Goal: Information Seeking & Learning: Learn about a topic

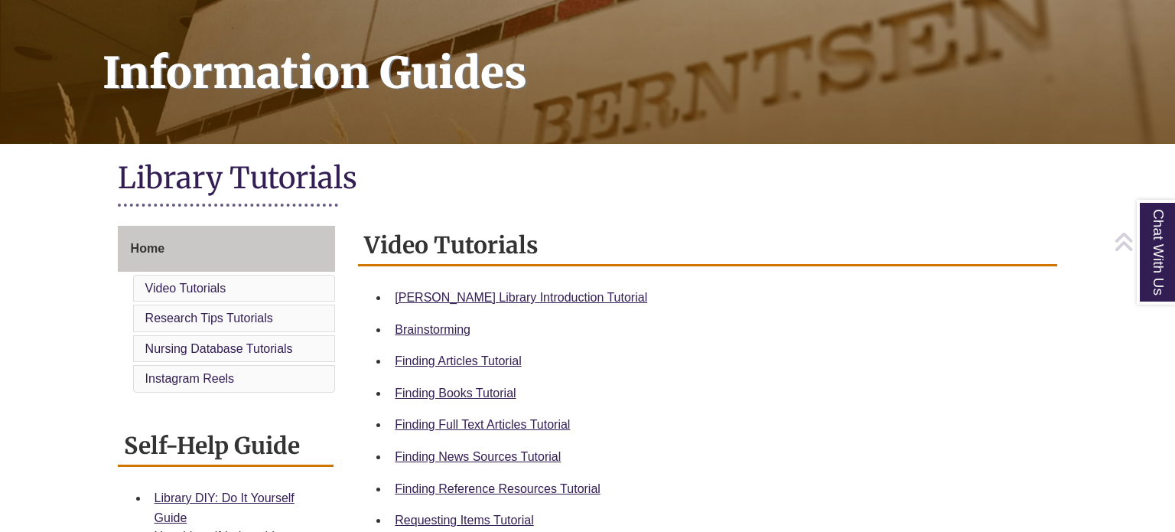
scroll to position [207, 0]
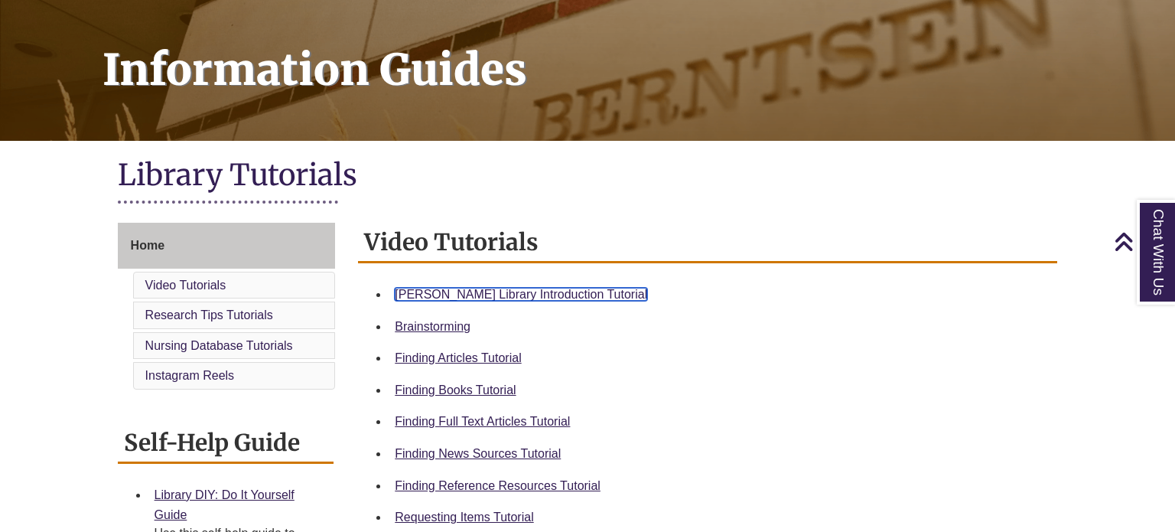
click at [462, 297] on link "Berntsen Library Introduction Tutorial" at bounding box center [521, 294] width 253 height 13
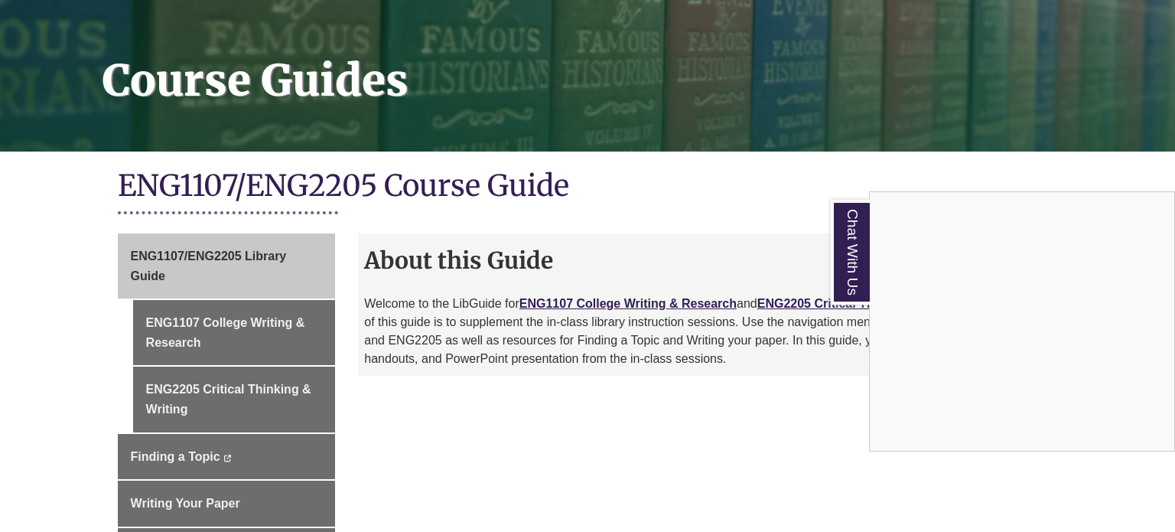
scroll to position [199, 0]
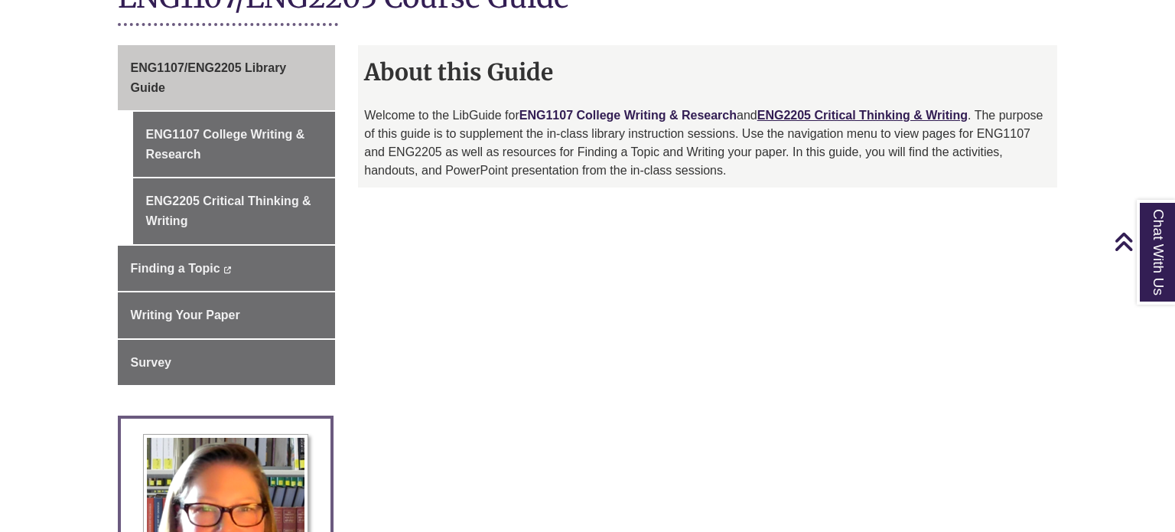
scroll to position [295, 0]
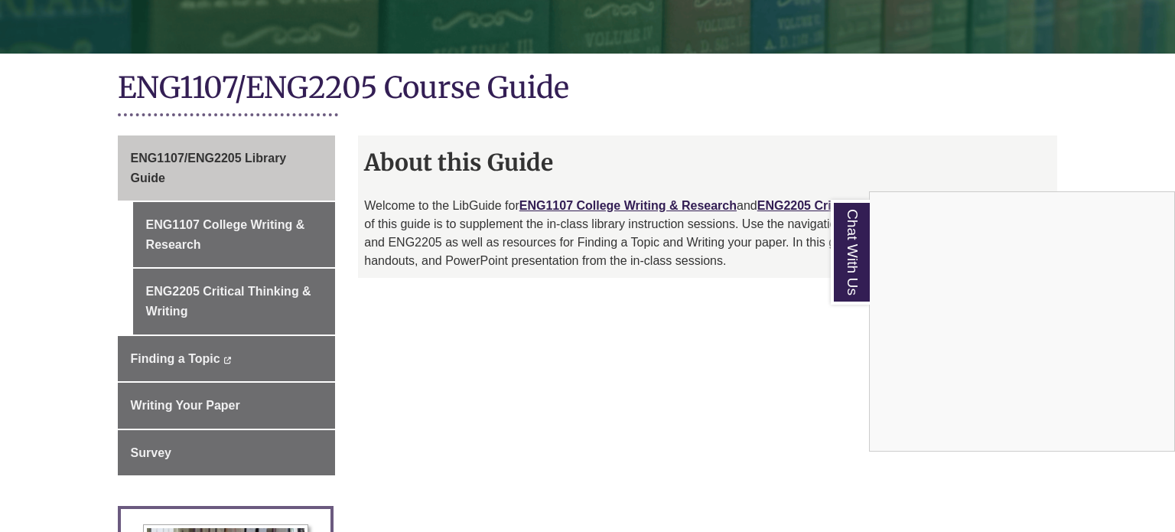
click at [572, 204] on div "Chat With Us" at bounding box center [587, 266] width 1175 height 532
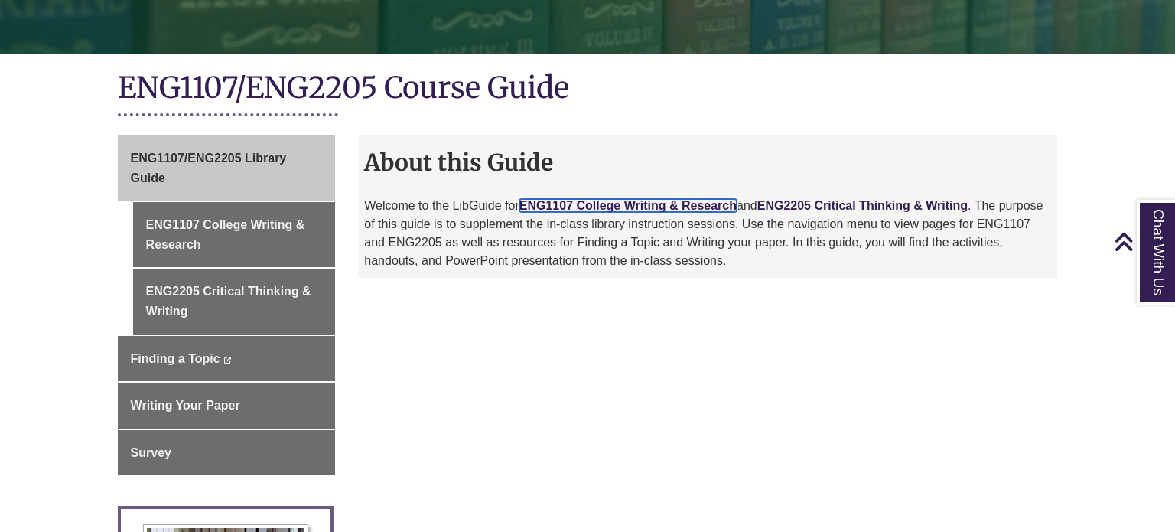
click at [623, 204] on link "ENG1107 College Writing & Research" at bounding box center [628, 205] width 217 height 13
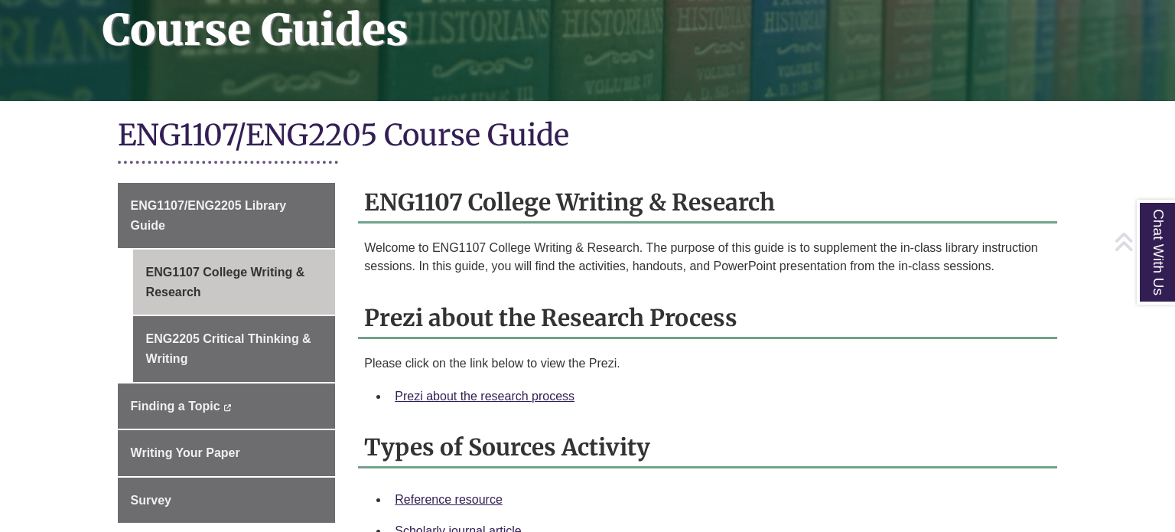
scroll to position [272, 0]
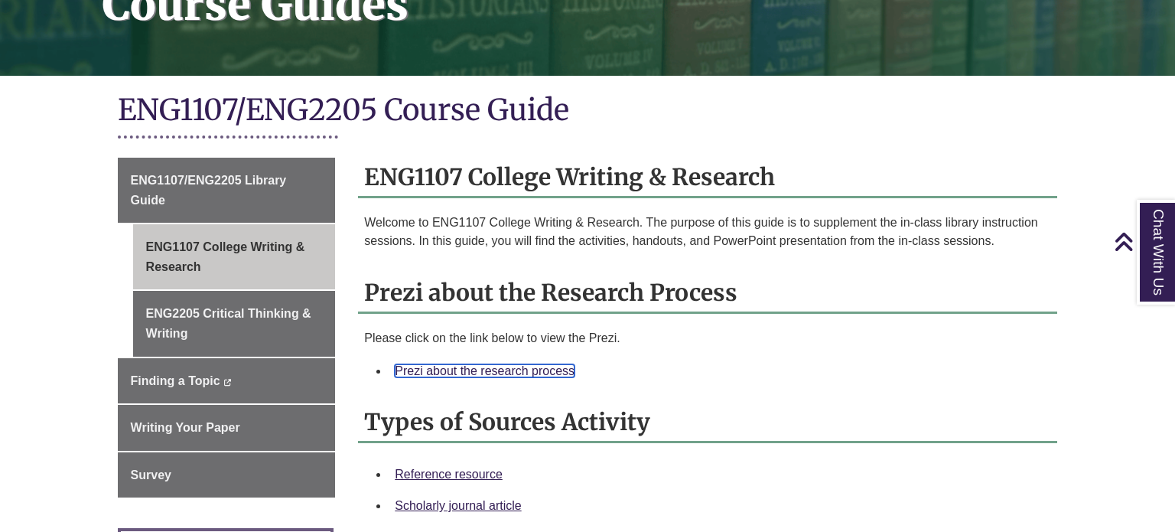
click at [538, 369] on link "Prezi about the research process" at bounding box center [485, 370] width 180 height 13
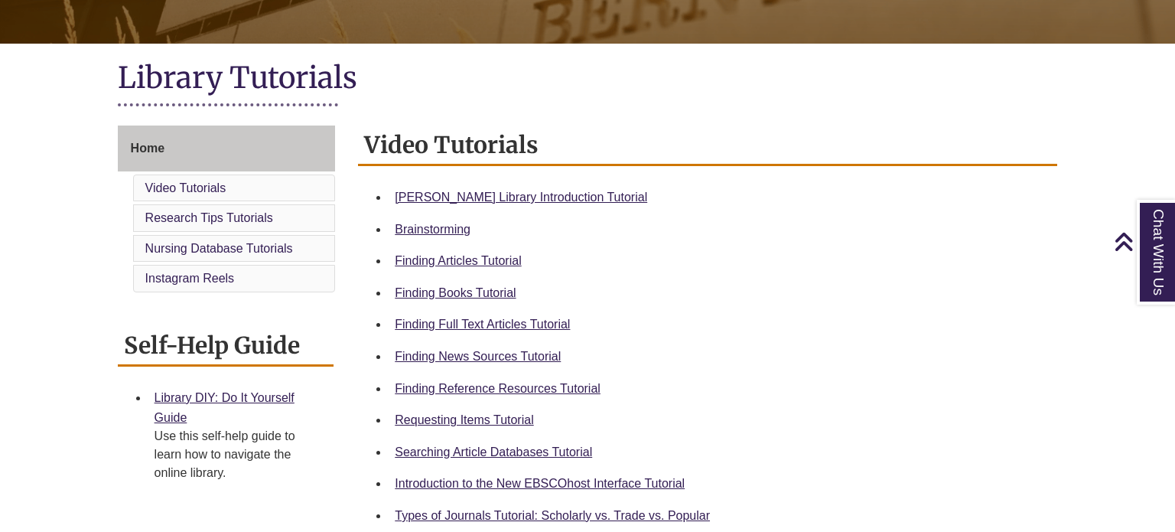
scroll to position [320, 0]
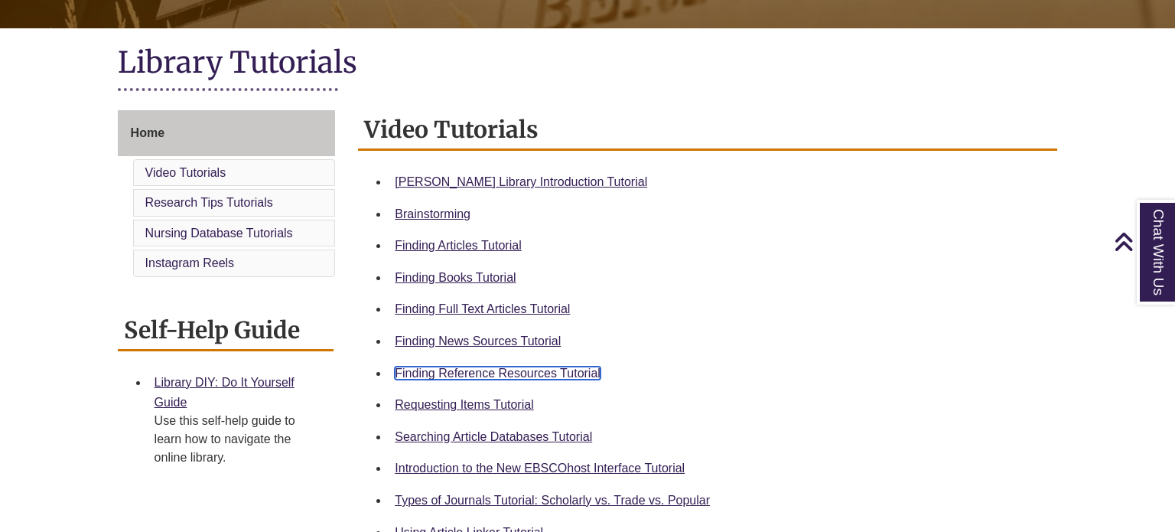
click at [500, 370] on link "Finding Reference Resources Tutorial" at bounding box center [498, 373] width 206 height 13
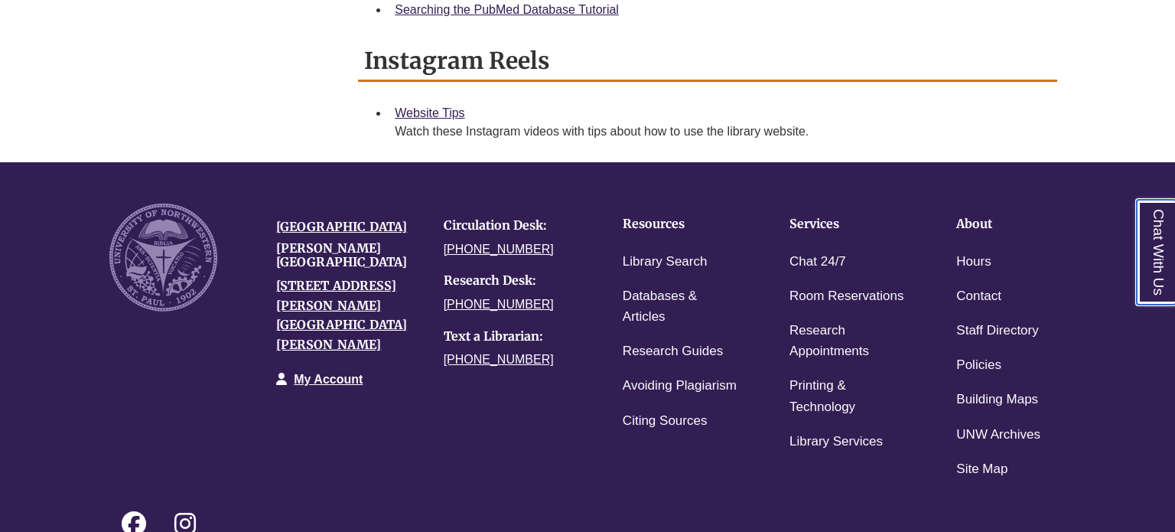
scroll to position [1179, 0]
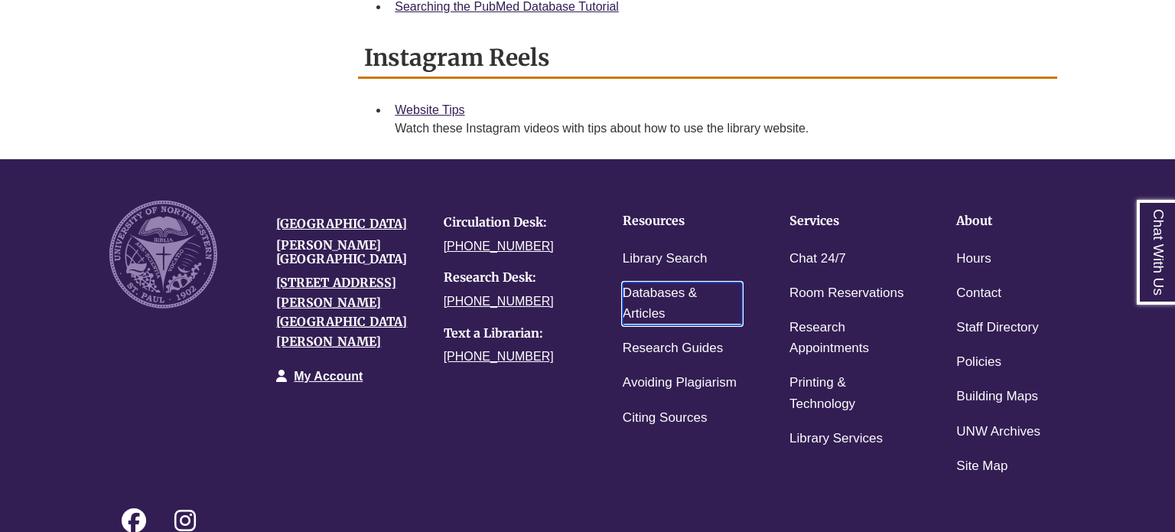
click at [664, 290] on link "Databases & Articles" at bounding box center [682, 303] width 119 height 43
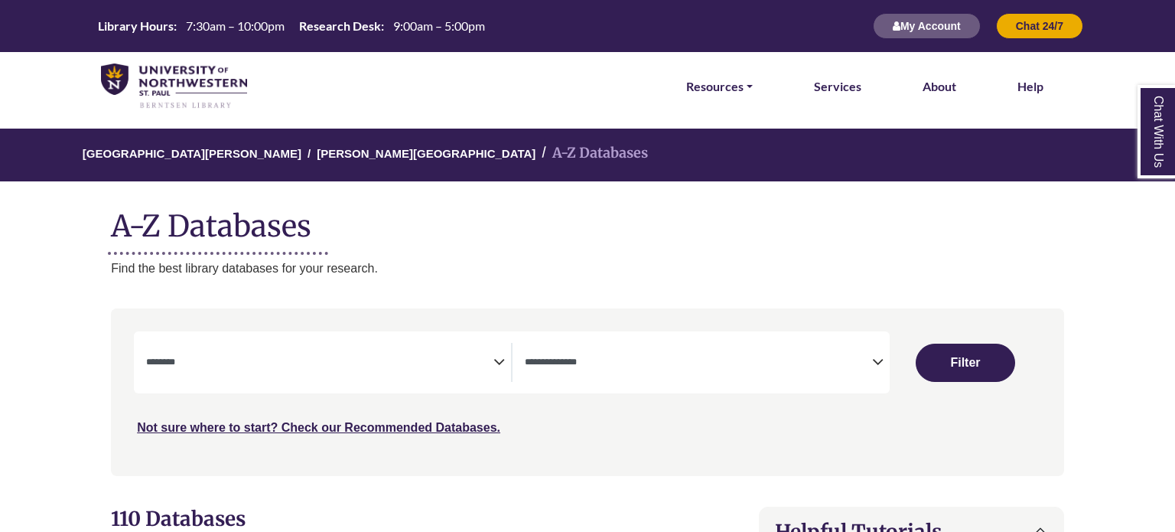
select select "Database Subject Filter"
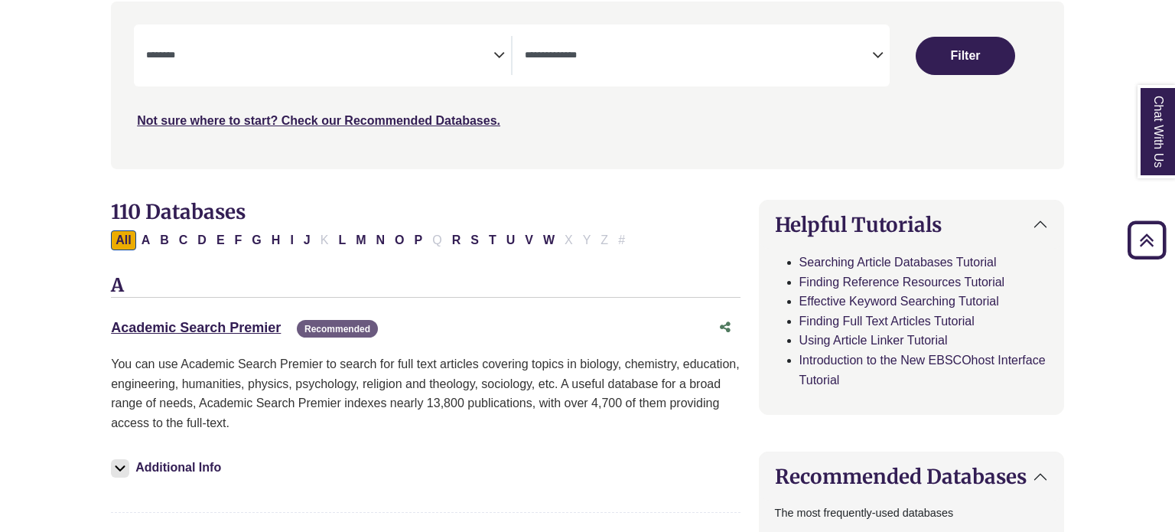
scroll to position [324, 0]
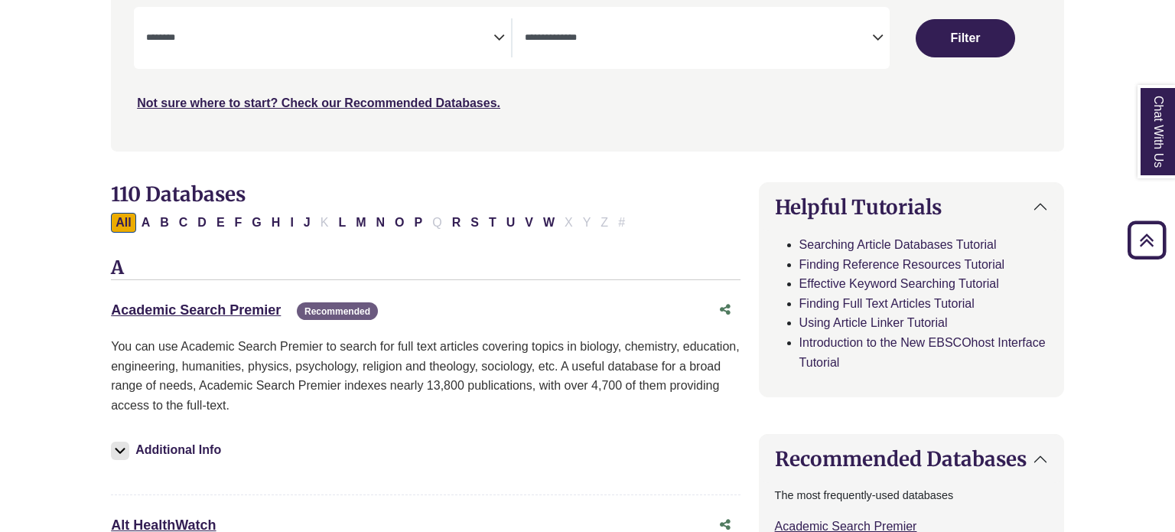
click at [1161, 236] on icon "Back to Top" at bounding box center [1147, 240] width 49 height 49
click at [1134, 233] on icon "Back to Top" at bounding box center [1147, 240] width 49 height 49
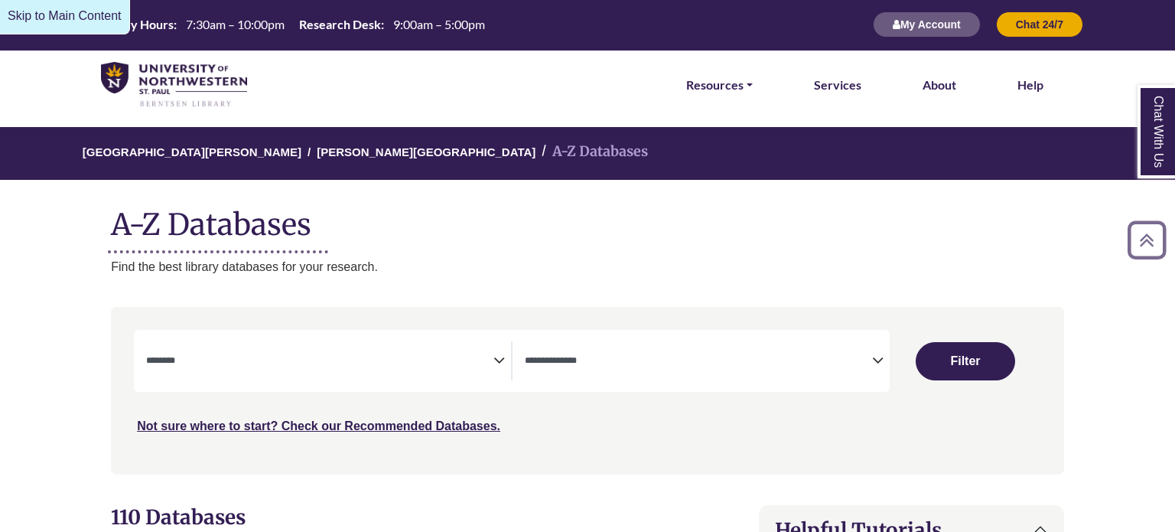
scroll to position [0, 0]
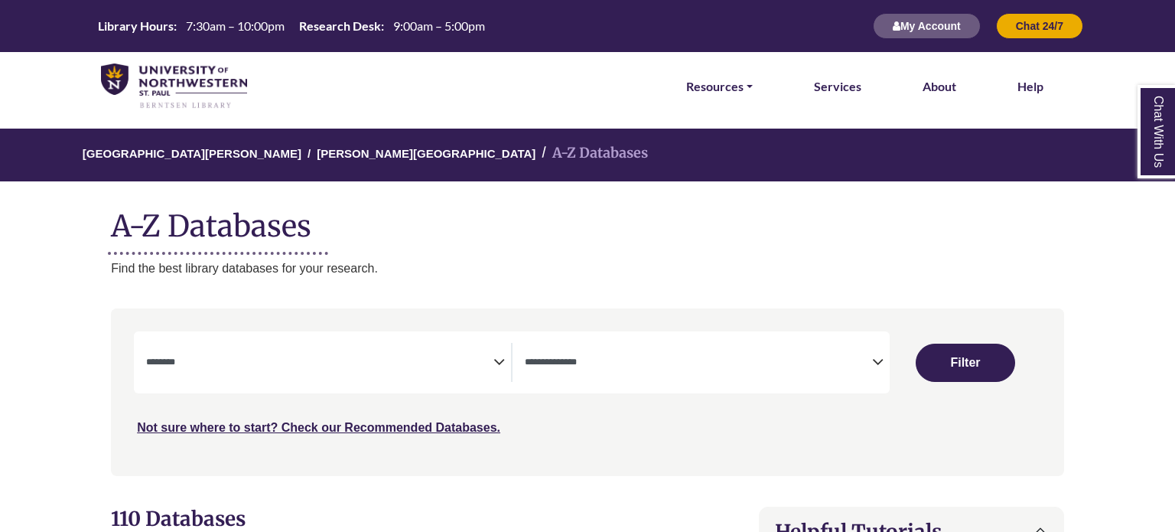
click at [500, 359] on icon "Search filters" at bounding box center [499, 359] width 11 height 23
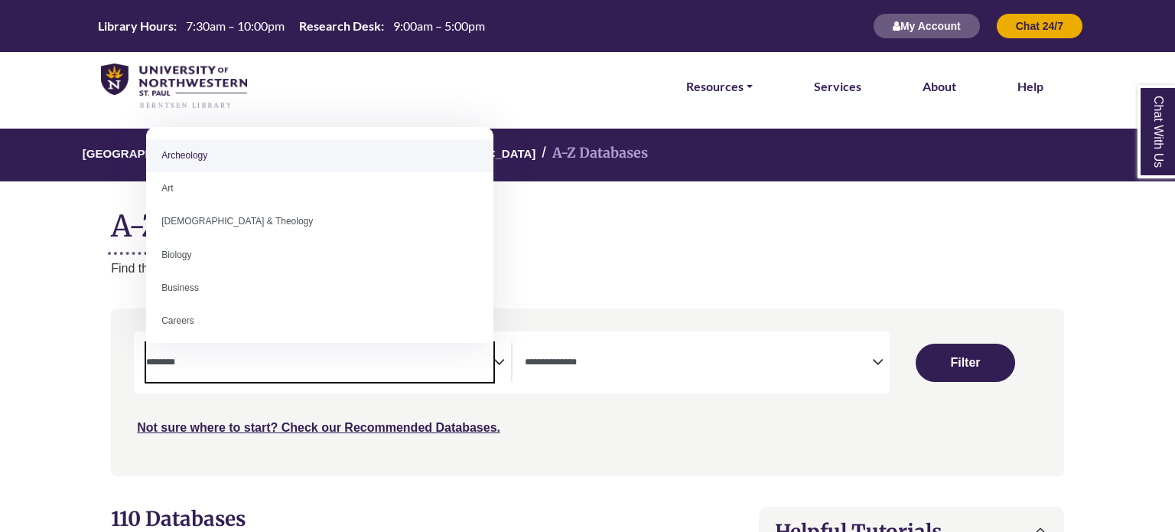
click at [887, 362] on div "**********" at bounding box center [707, 362] width 365 height 39
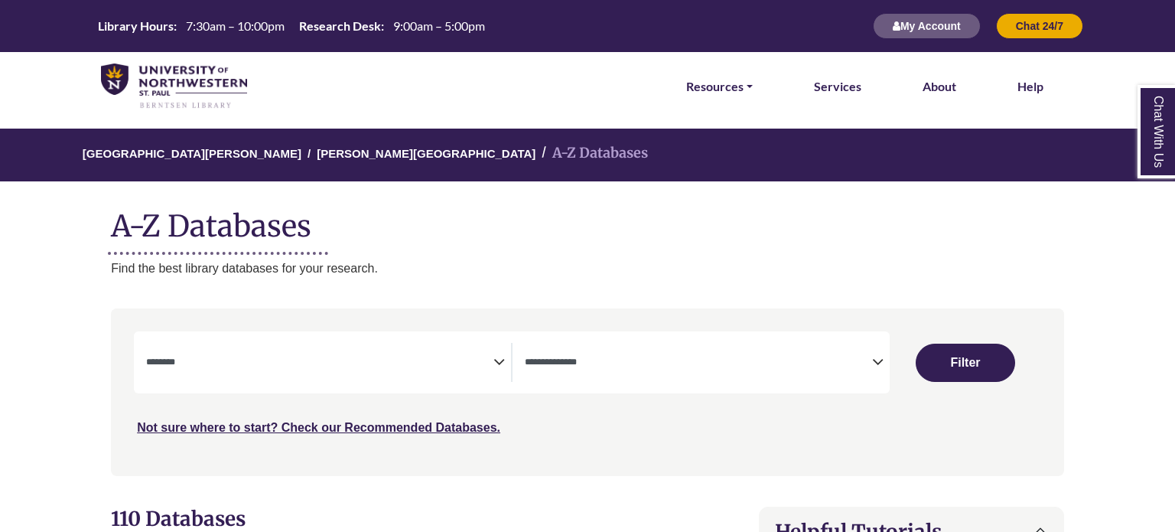
click at [879, 362] on icon "Search filters" at bounding box center [877, 359] width 11 height 23
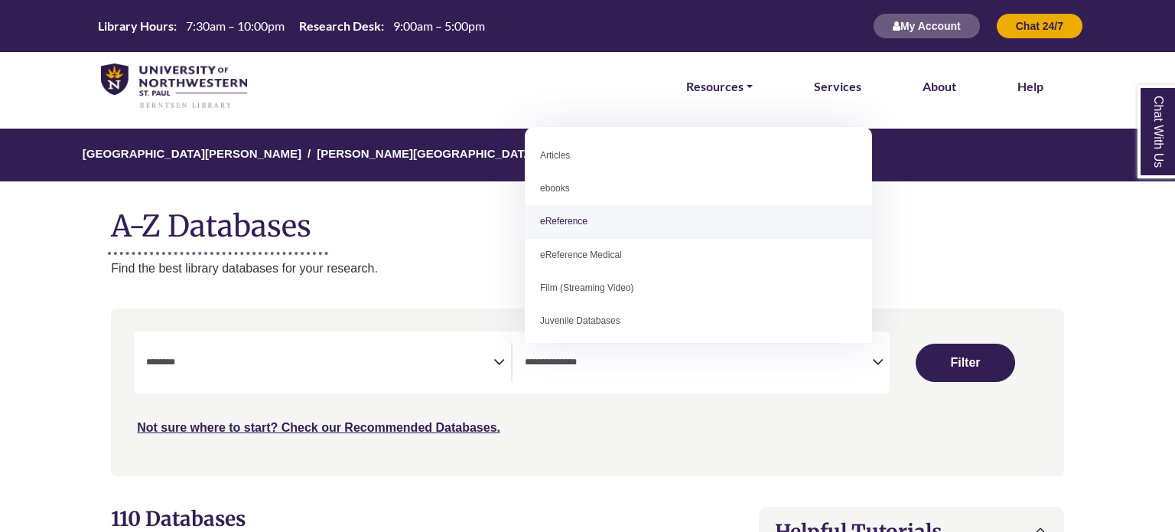
select select "*****"
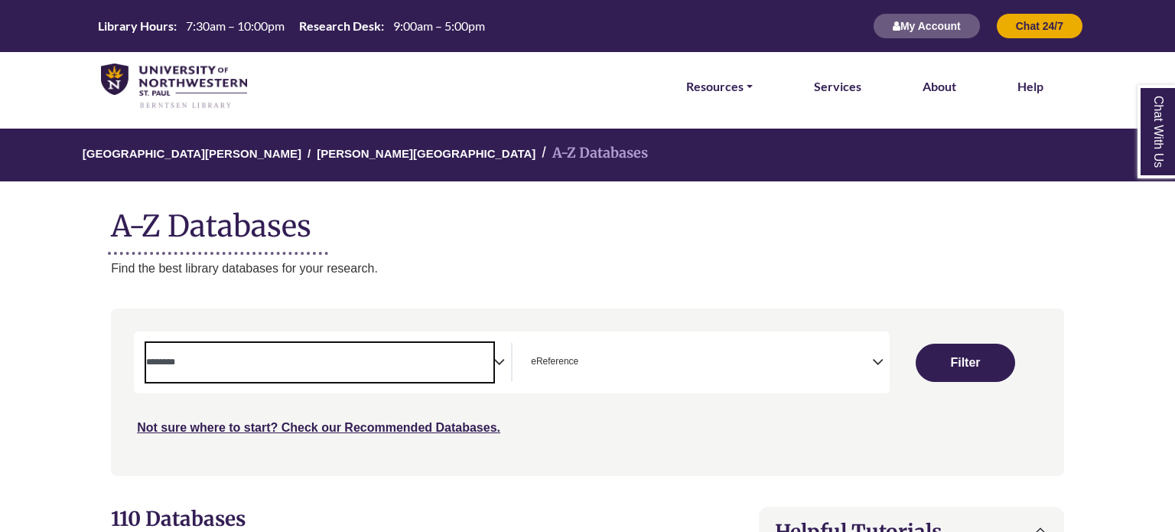
click at [487, 358] on textarea "Search" at bounding box center [319, 363] width 347 height 12
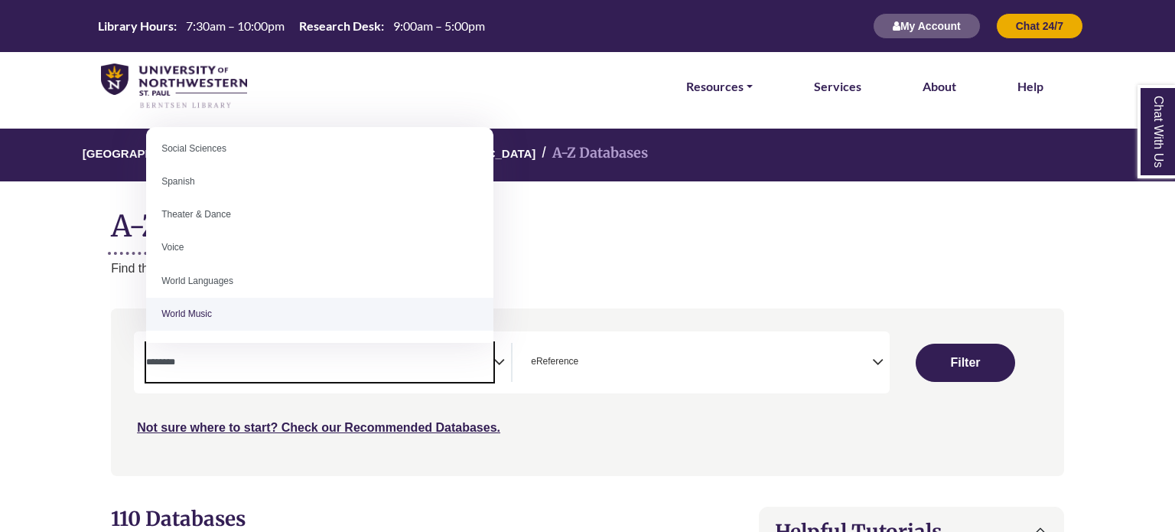
scroll to position [0, 0]
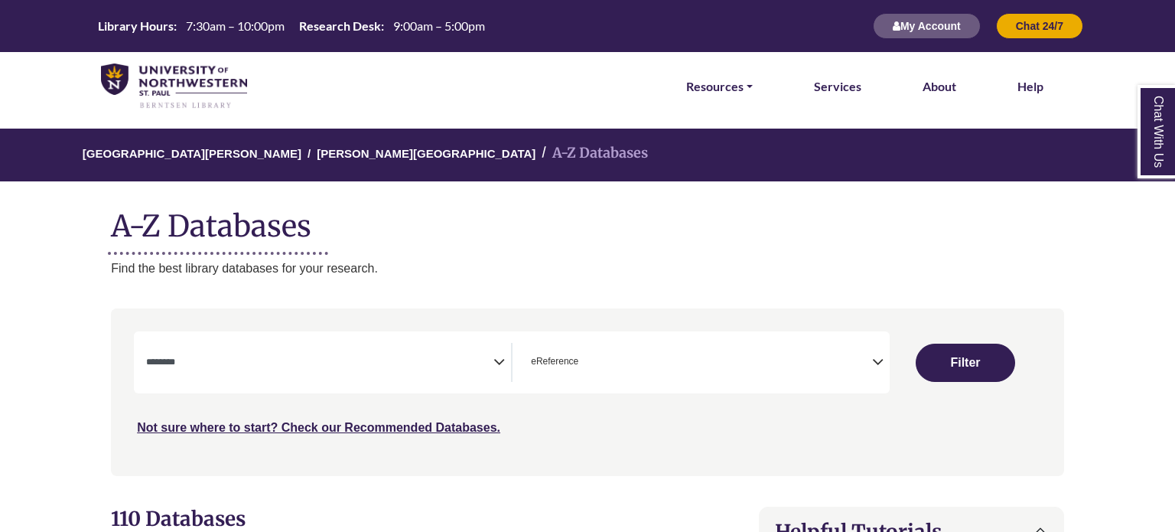
click at [504, 361] on icon "Search filters" at bounding box center [499, 359] width 11 height 23
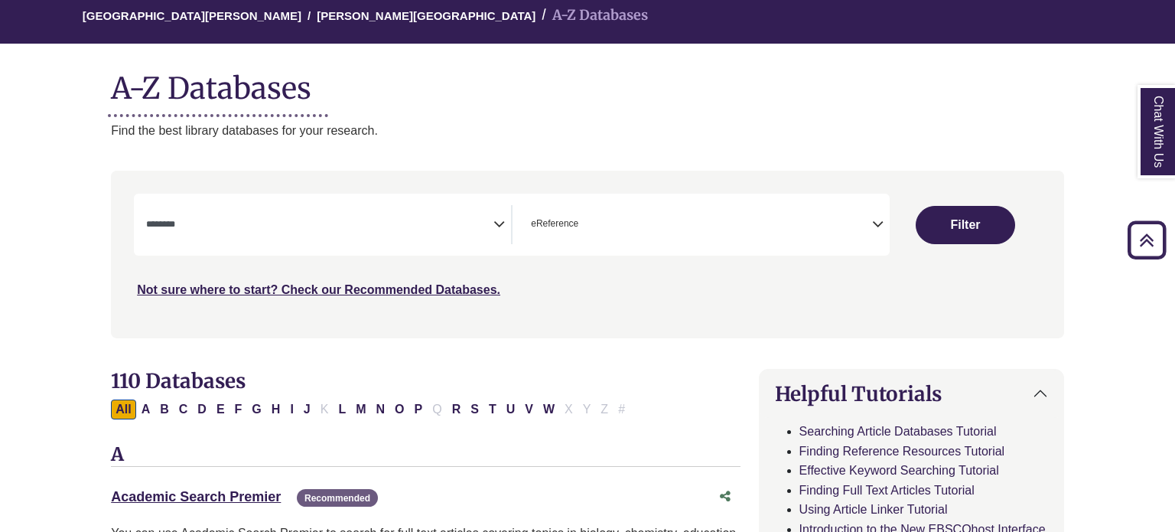
scroll to position [138, 0]
click at [500, 229] on icon "Search filters" at bounding box center [499, 221] width 11 height 23
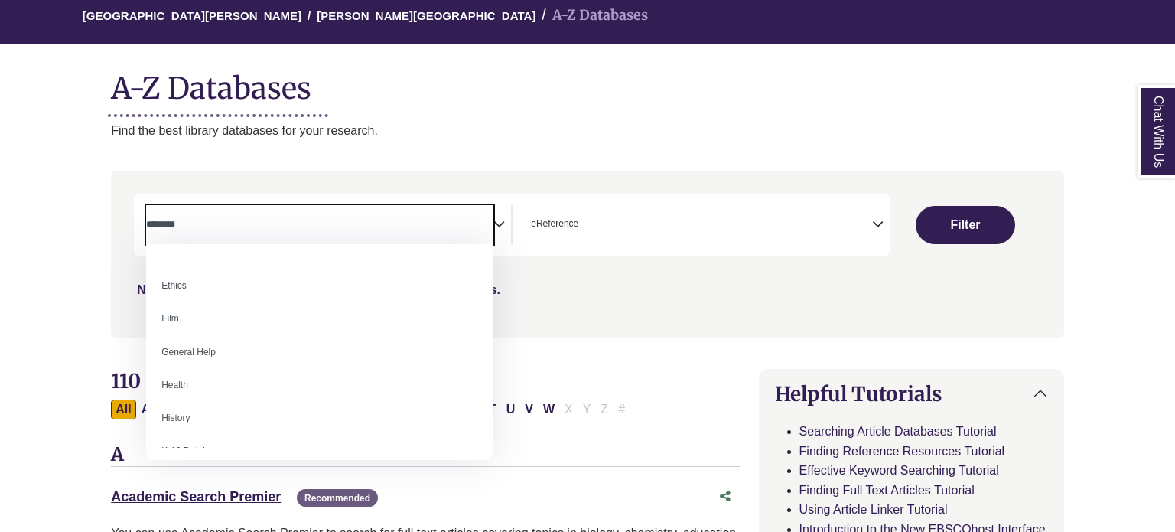
scroll to position [582, 0]
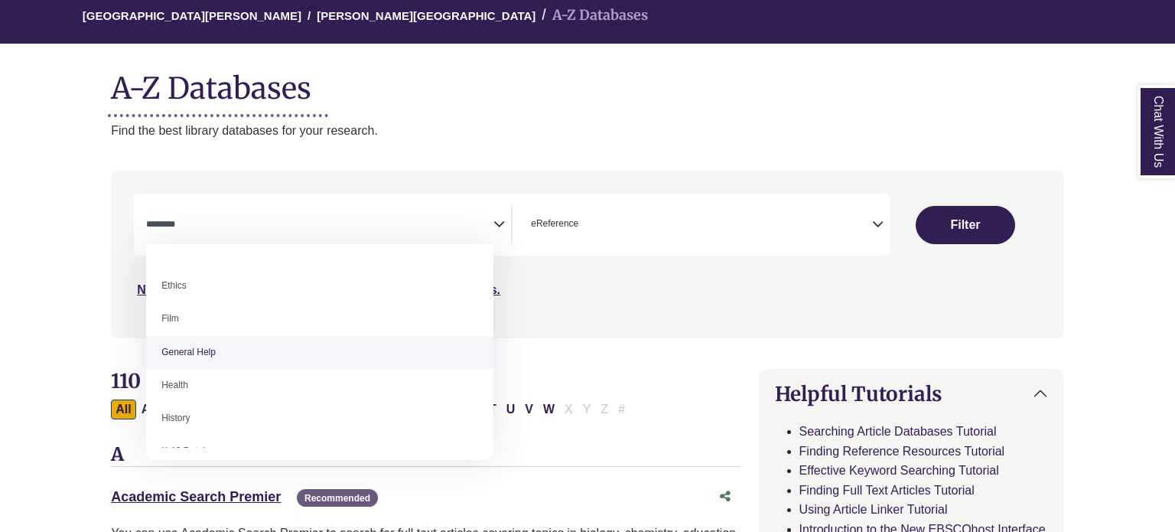
select select "*****"
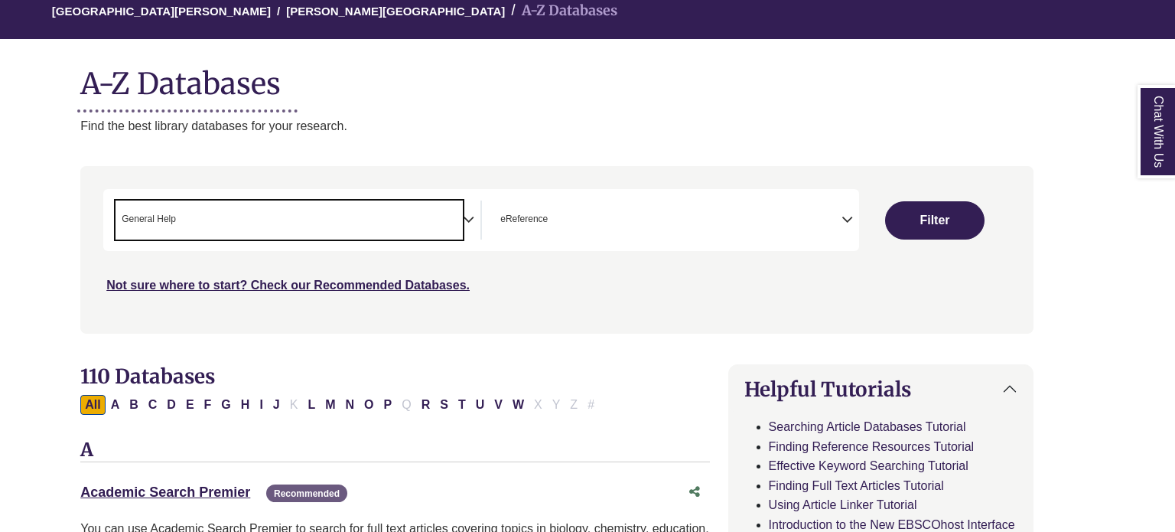
scroll to position [144, 31]
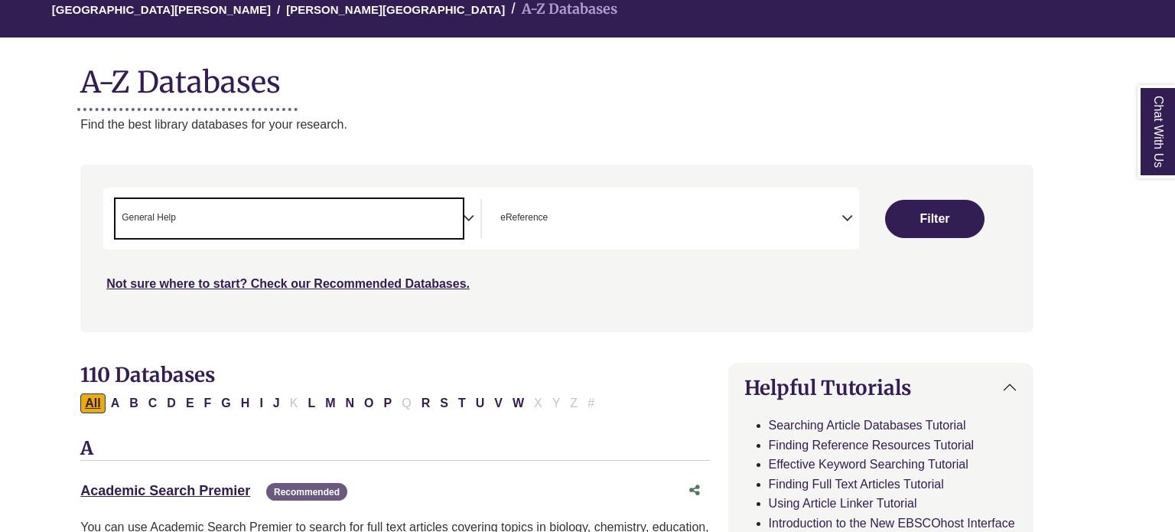
click at [86, 396] on button "All" at bounding box center [92, 403] width 24 height 20
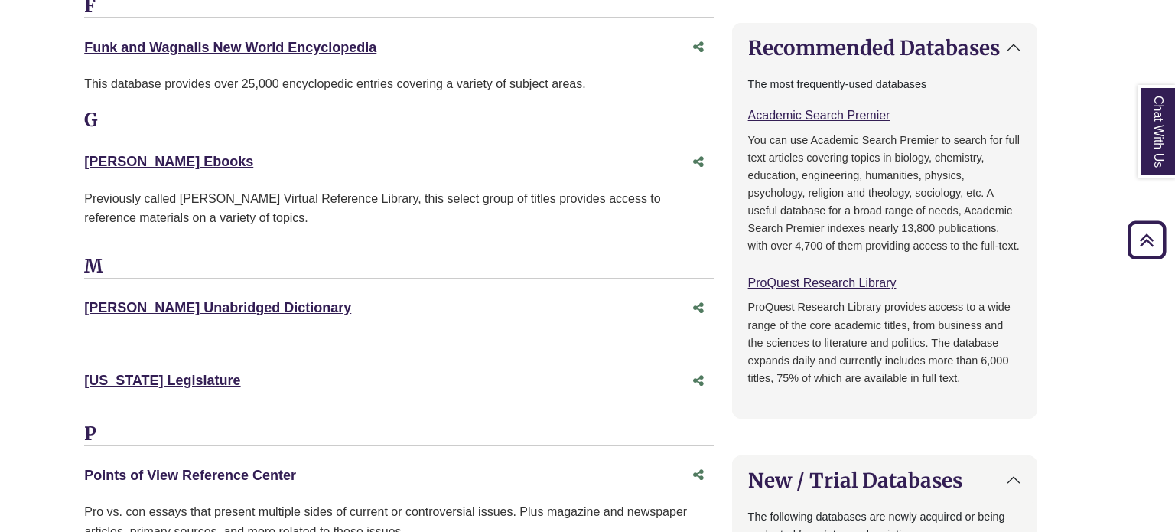
scroll to position [1009, 27]
click at [489, 297] on div "[PERSON_NAME] Unabridged Dictionary This link opens in a new window" at bounding box center [383, 307] width 598 height 22
click at [135, 162] on link "[PERSON_NAME] Ebooks This link opens in a new window" at bounding box center [168, 160] width 169 height 15
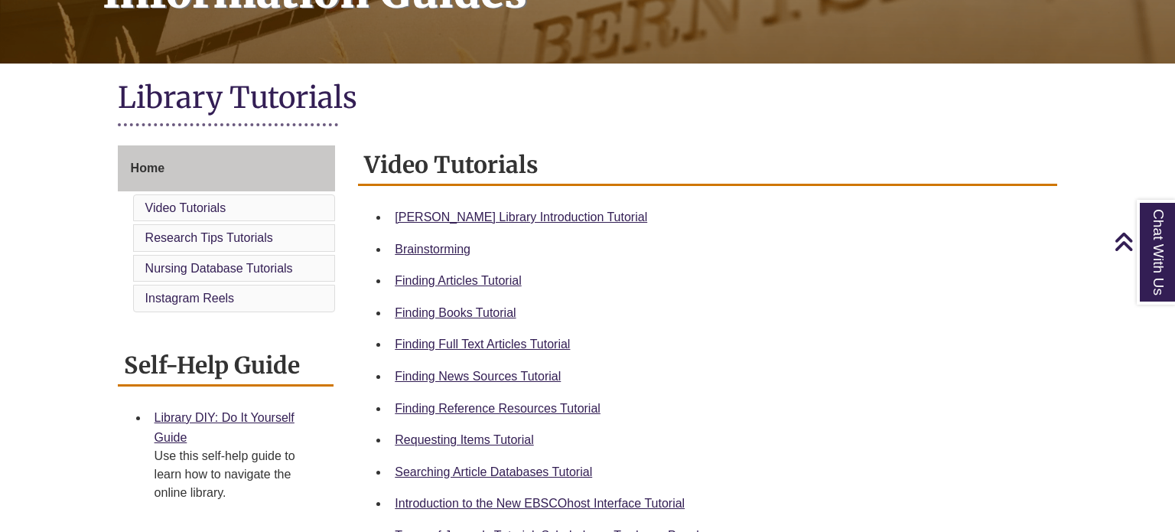
scroll to position [285, 0]
click at [479, 374] on link "Finding News Sources Tutorial" at bounding box center [478, 376] width 166 height 13
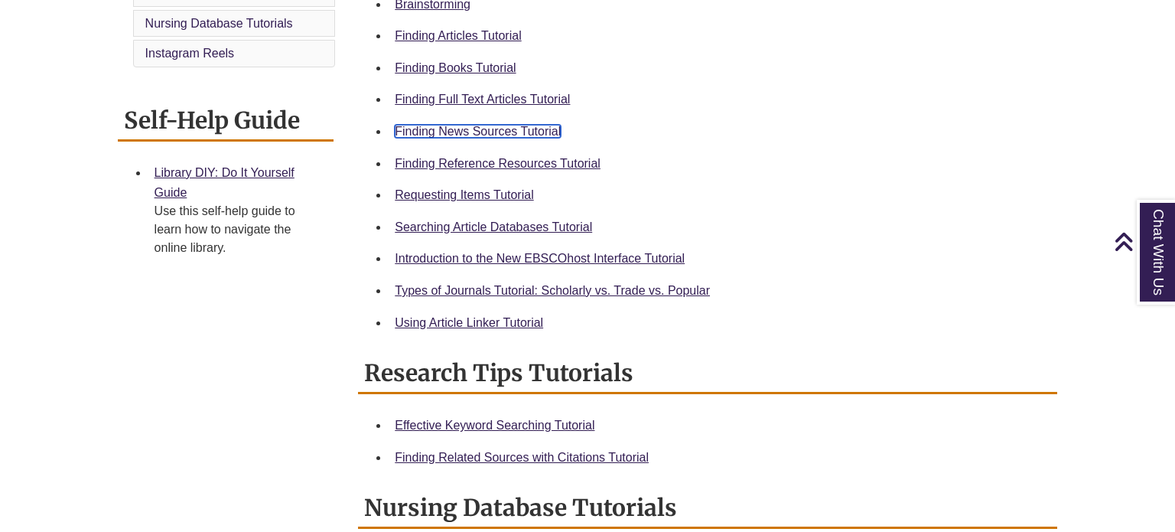
scroll to position [1297, 0]
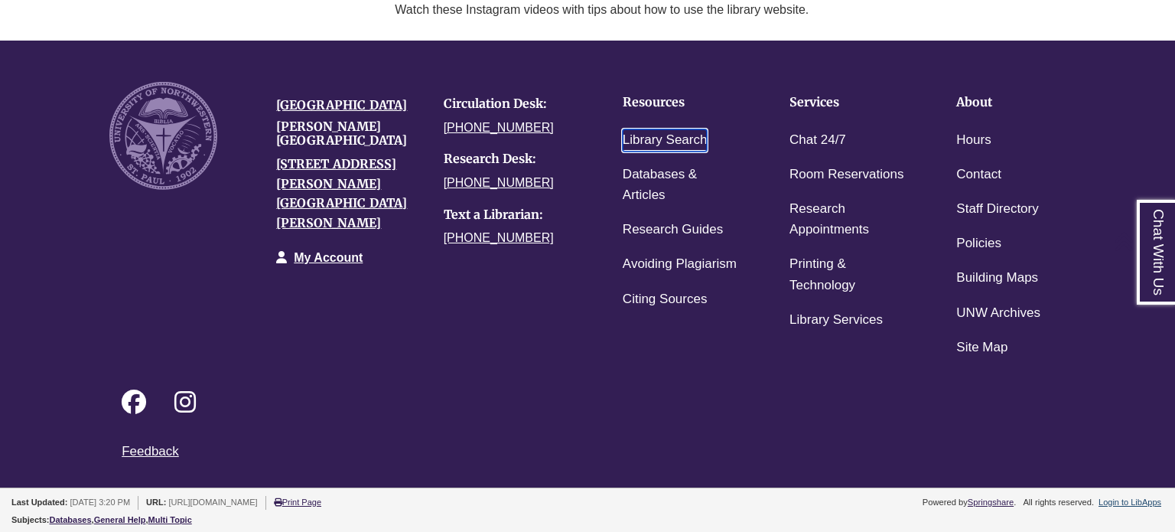
click at [653, 143] on link "Library Search" at bounding box center [665, 140] width 85 height 22
